Goal: Information Seeking & Learning: Learn about a topic

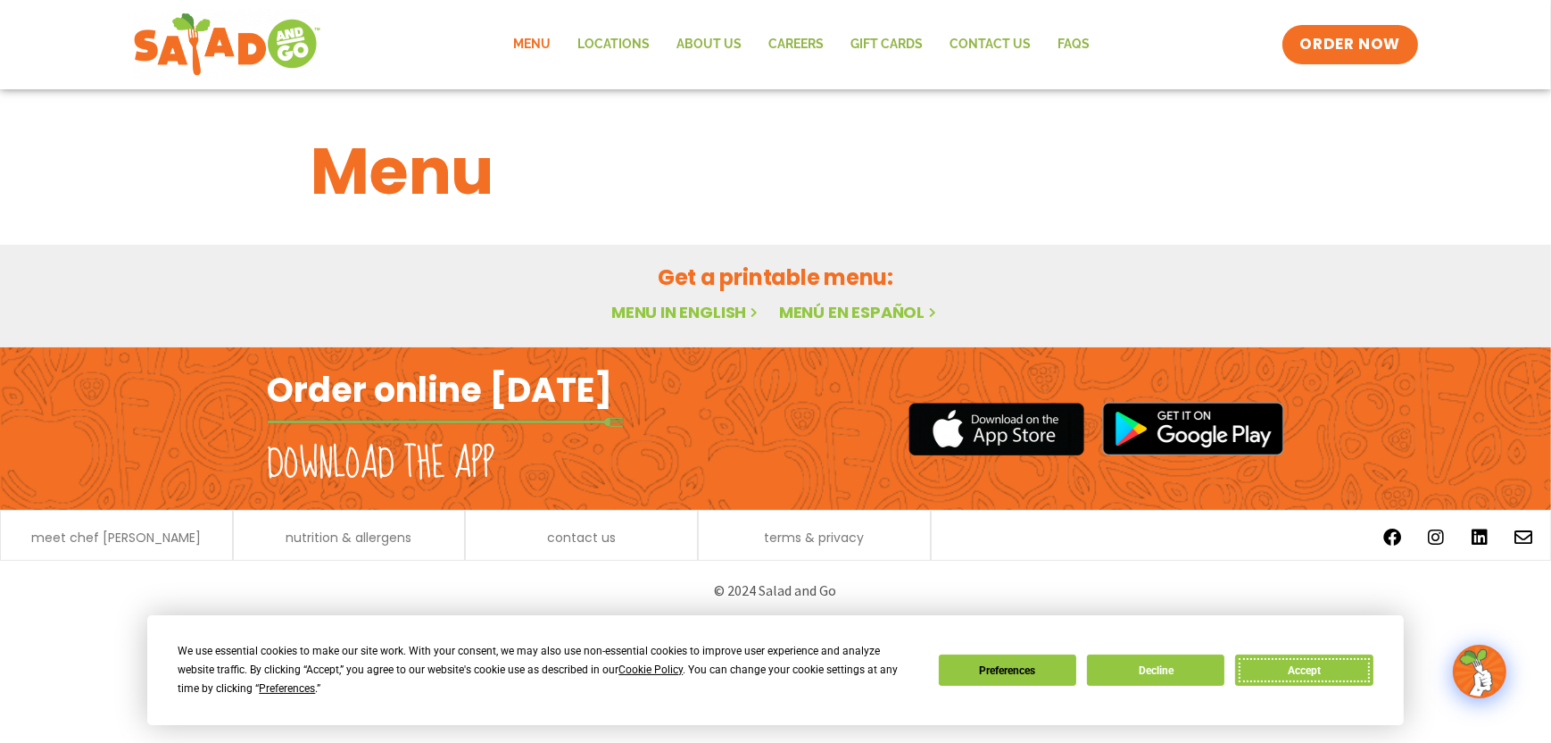
click at [1298, 669] on button "Accept" at bounding box center [1303, 669] width 137 height 31
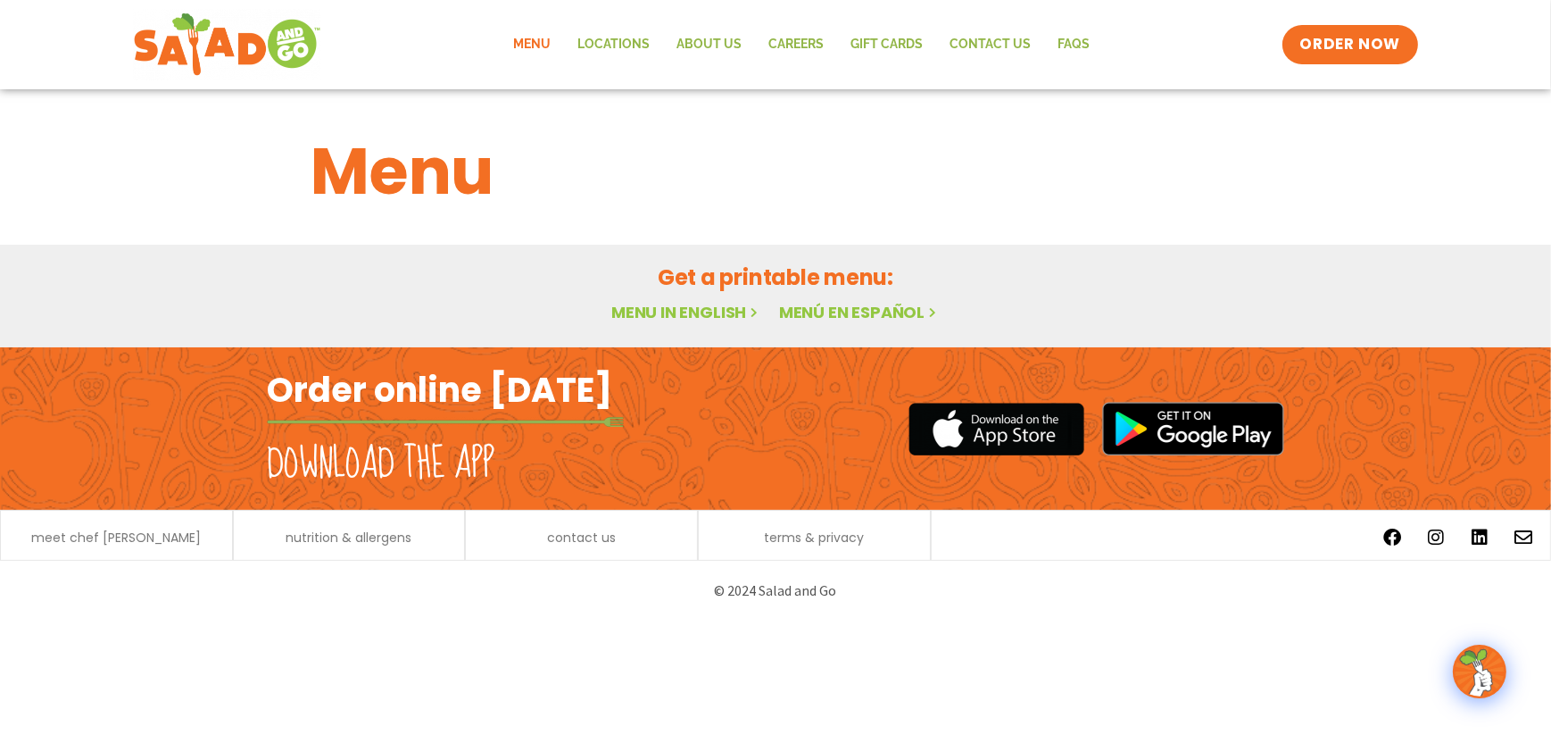
click at [695, 308] on link "Menu in English" at bounding box center [686, 312] width 150 height 22
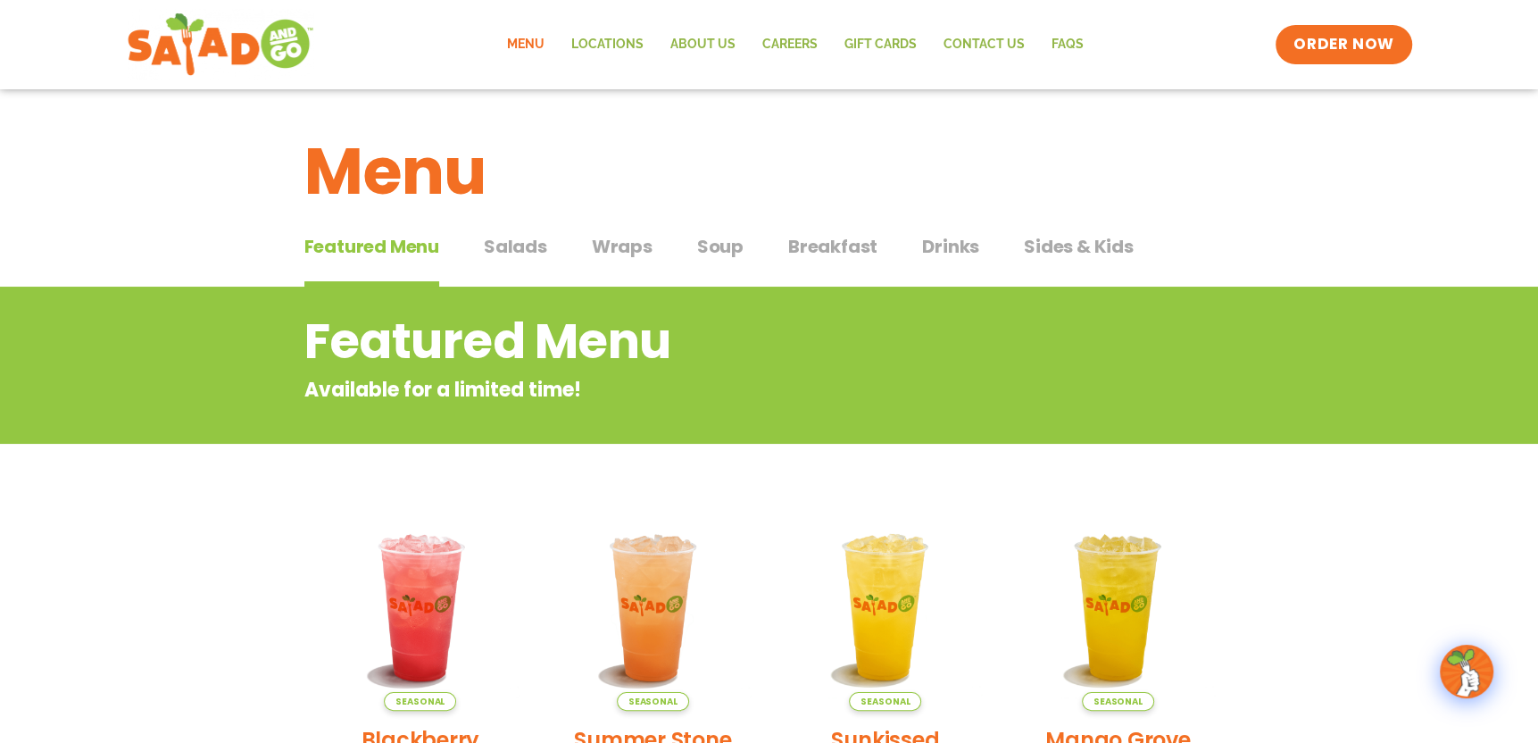
click at [522, 241] on span "Salads" at bounding box center [515, 246] width 63 height 27
